Goal: Task Accomplishment & Management: Use online tool/utility

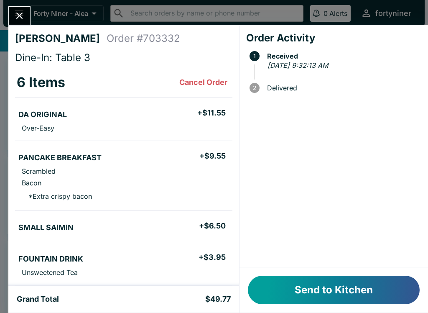
click at [289, 290] on button "Send to Kitchen" at bounding box center [334, 289] width 172 height 28
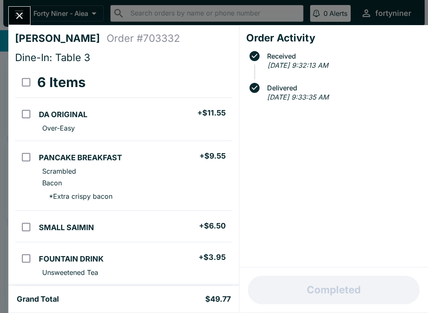
click at [18, 23] on button "Close" at bounding box center [19, 16] width 21 height 18
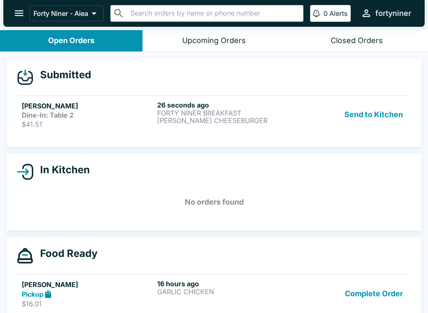
click at [102, 132] on link "[PERSON_NAME] Dine-In: Table 2 $41.51 26 seconds ago FORTY NINER BREAKFAST [PER…" at bounding box center [214, 114] width 395 height 38
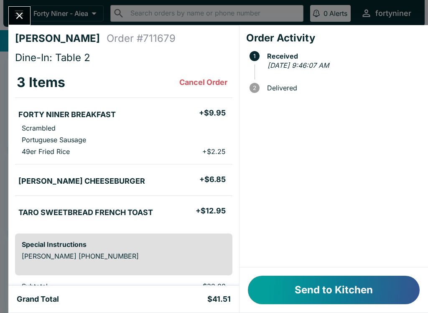
click at [307, 280] on button "Send to Kitchen" at bounding box center [334, 289] width 172 height 28
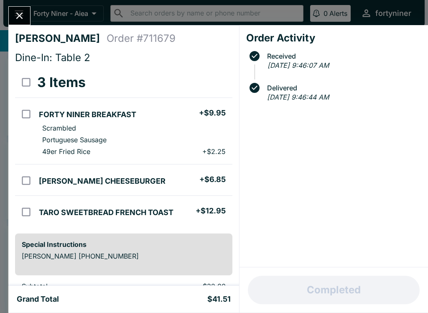
click at [18, 8] on button "Close" at bounding box center [19, 16] width 21 height 18
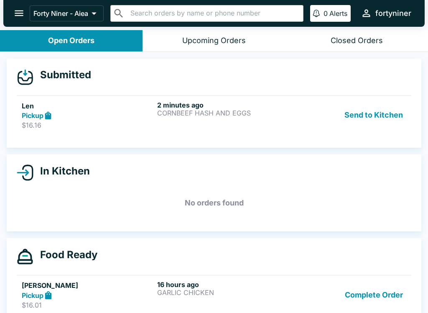
click at [114, 122] on p "$16.16" at bounding box center [88, 125] width 132 height 8
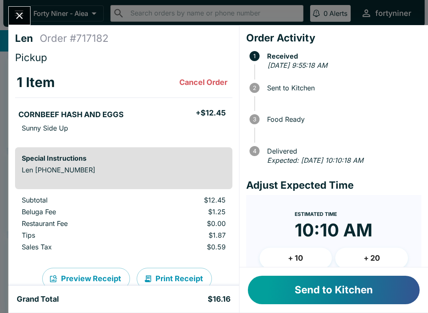
click at [295, 289] on button "Send to Kitchen" at bounding box center [334, 289] width 172 height 28
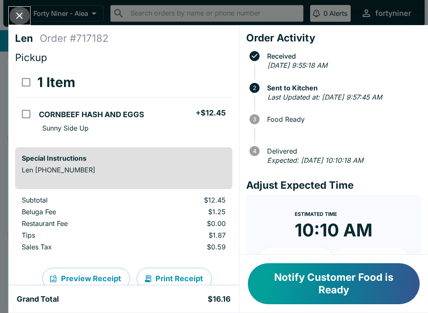
click at [18, 14] on icon "Close" at bounding box center [19, 16] width 7 height 7
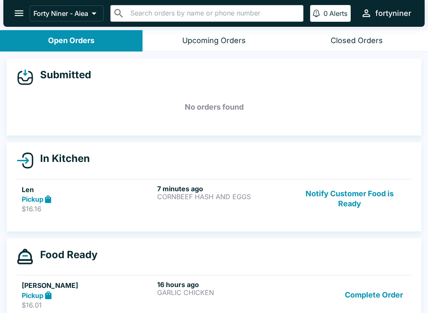
click at [356, 222] on div "In Kitchen Len Pickup $16.16 7 minutes ago CORNBEEF HASH AND EGGS Notify Custom…" at bounding box center [214, 186] width 415 height 89
click at [364, 190] on button "Notify Customer Food is Ready" at bounding box center [349, 198] width 113 height 29
